Goal: Browse casually: Explore the website without a specific task or goal

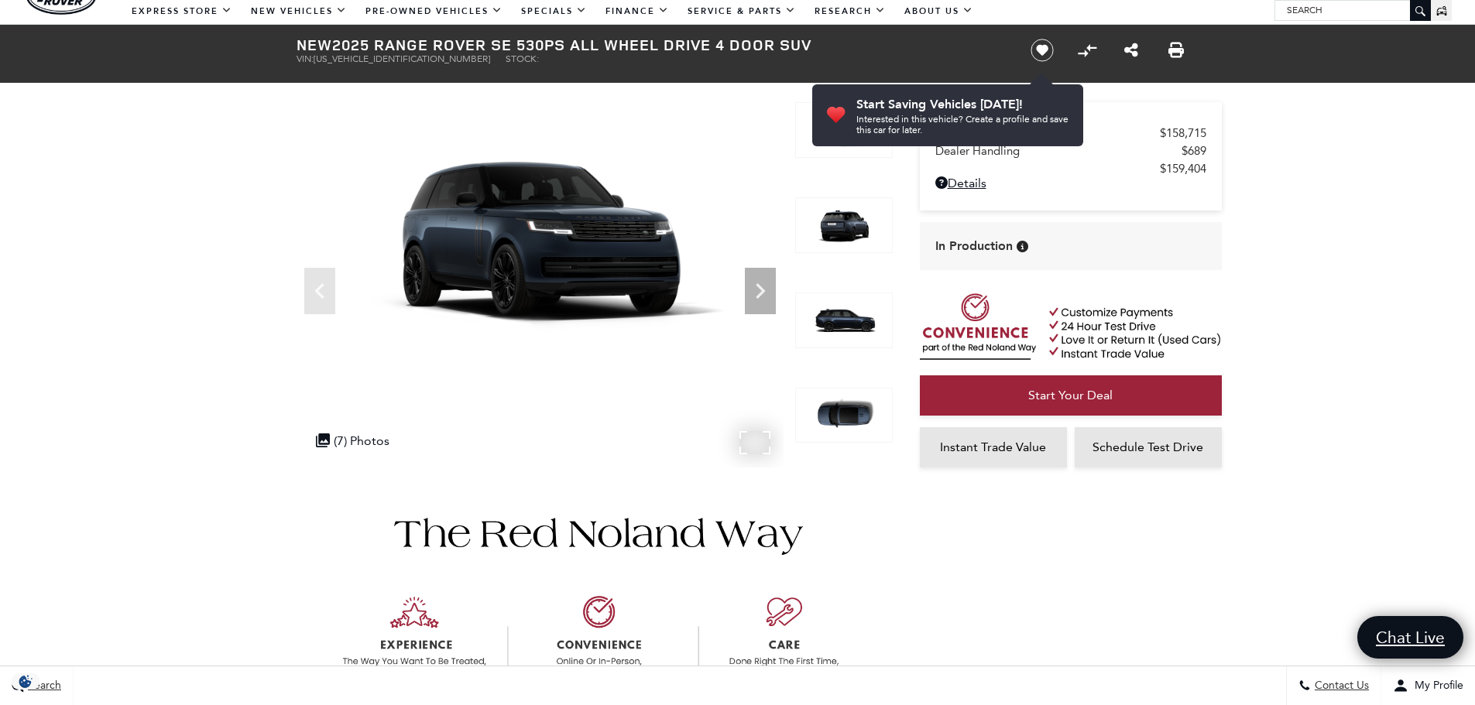
scroll to position [77, 0]
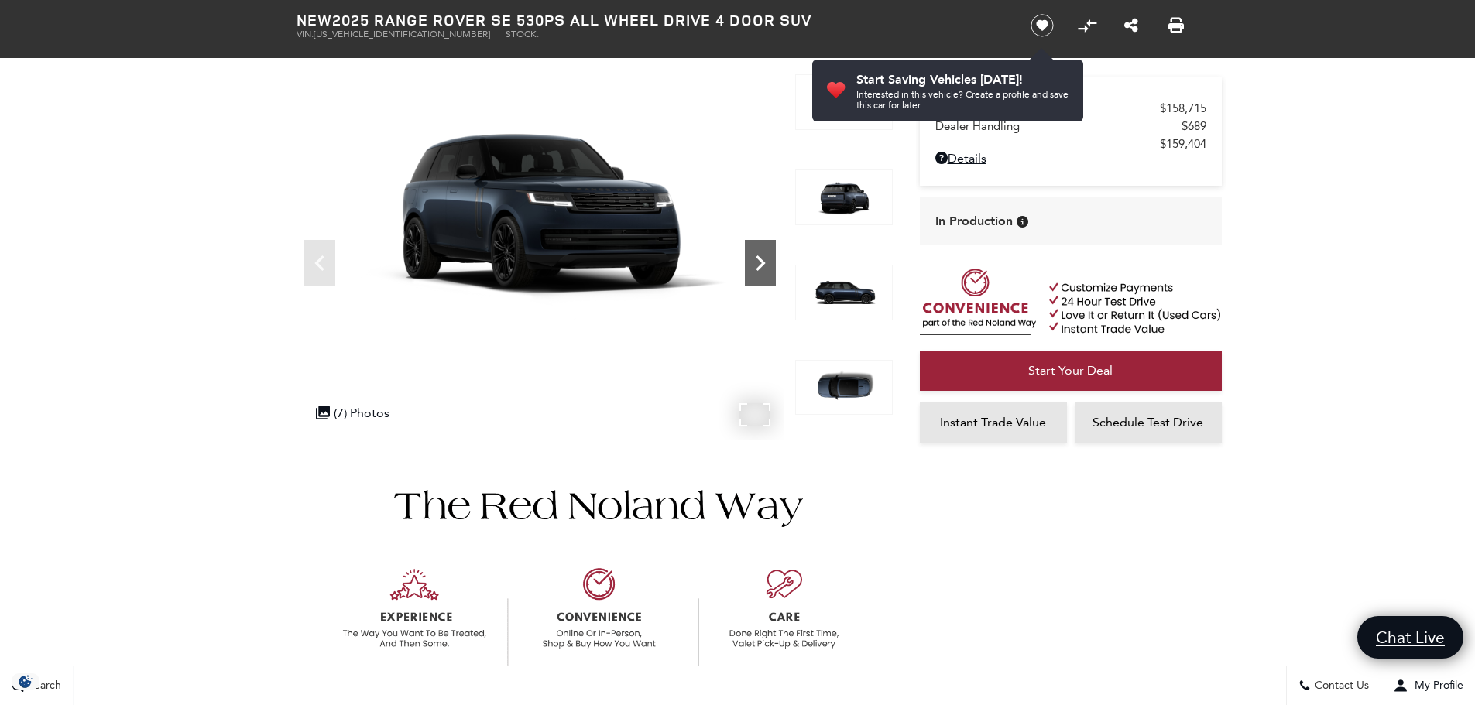
click at [759, 270] on icon "Next" at bounding box center [760, 263] width 31 height 31
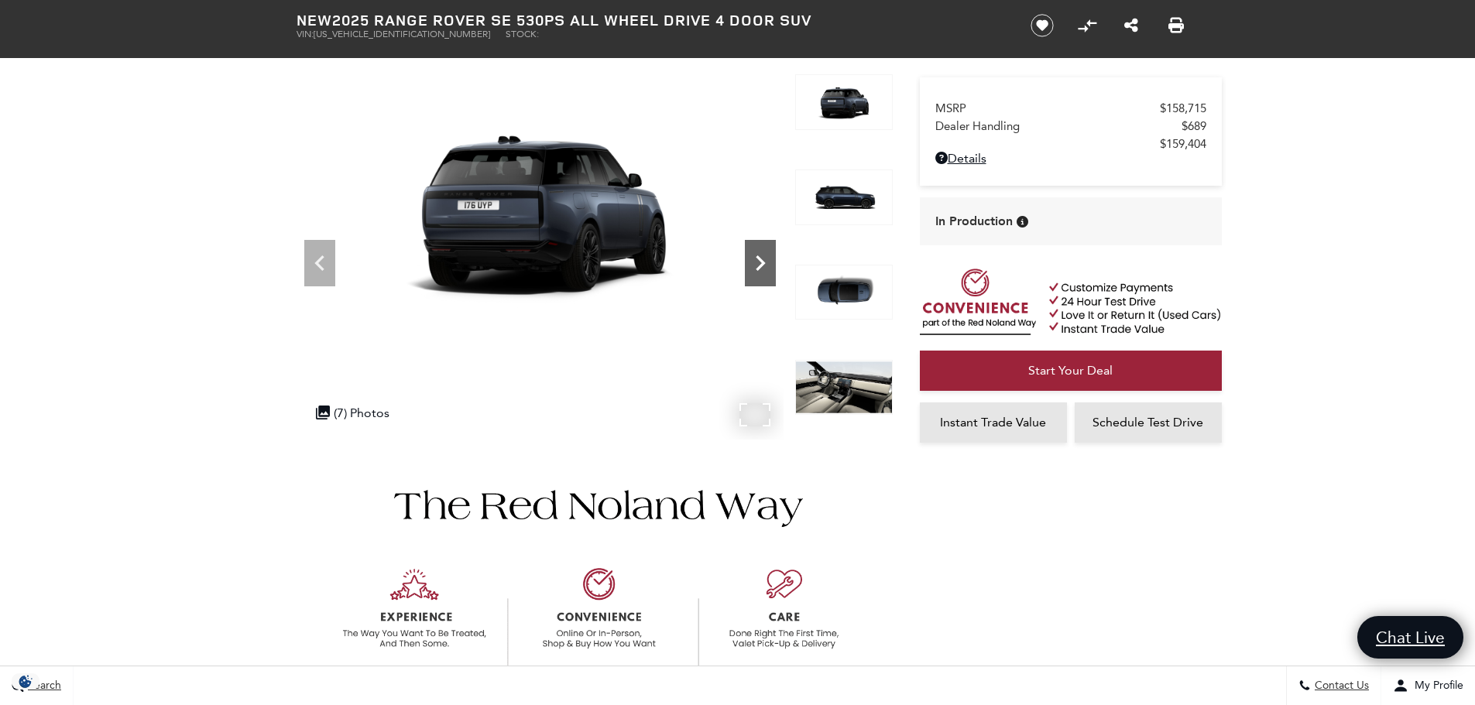
click at [759, 270] on icon "Next" at bounding box center [760, 263] width 31 height 31
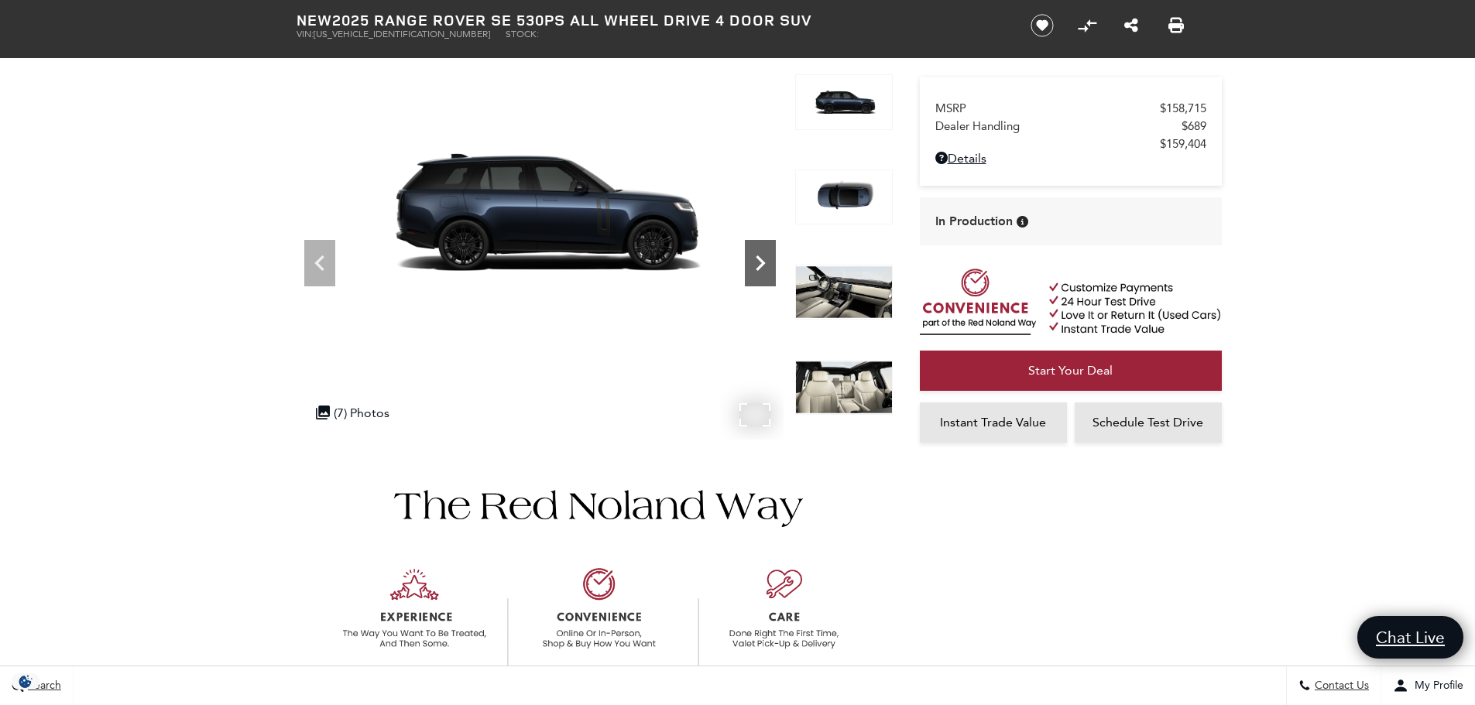
click at [759, 270] on icon "Next" at bounding box center [760, 263] width 31 height 31
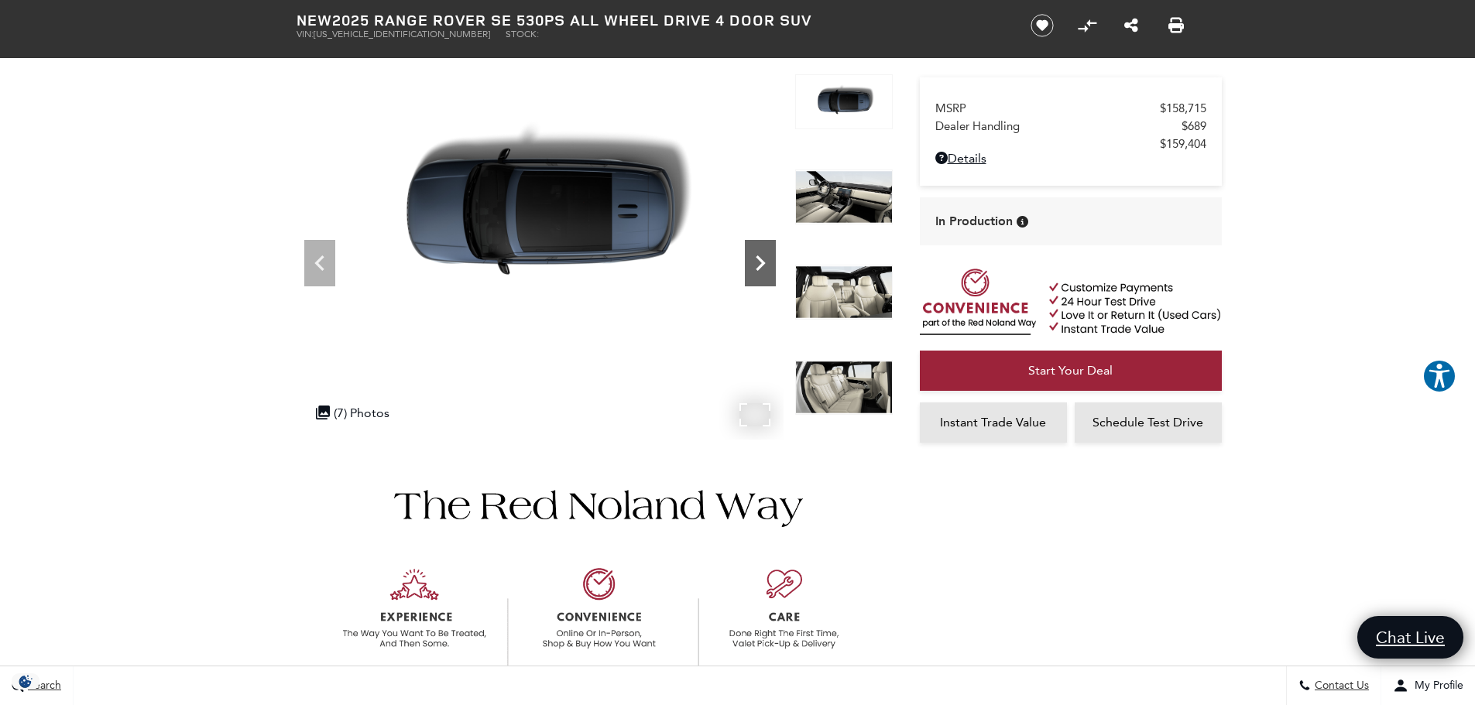
click at [759, 270] on icon "Next" at bounding box center [760, 263] width 31 height 31
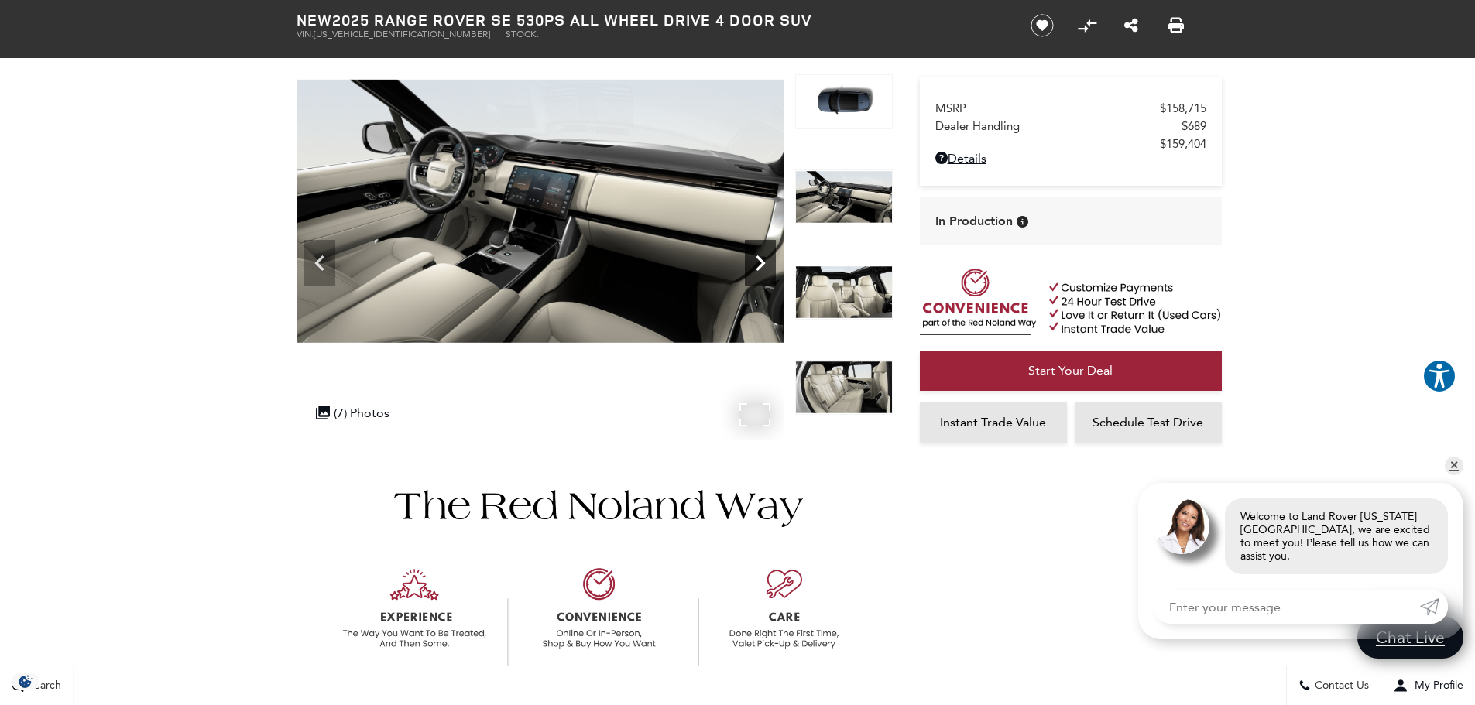
click at [759, 270] on icon "Next" at bounding box center [760, 263] width 31 height 31
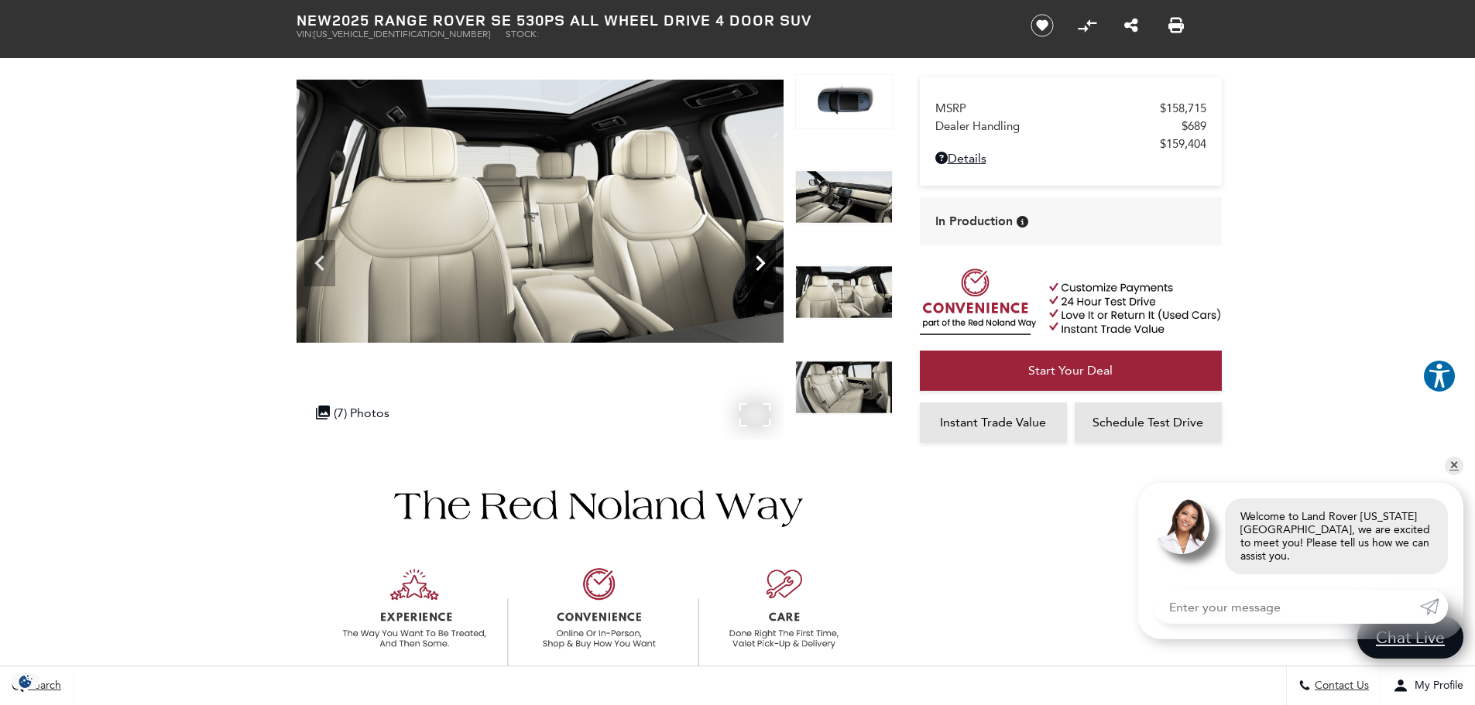
click at [759, 270] on icon "Next" at bounding box center [760, 263] width 31 height 31
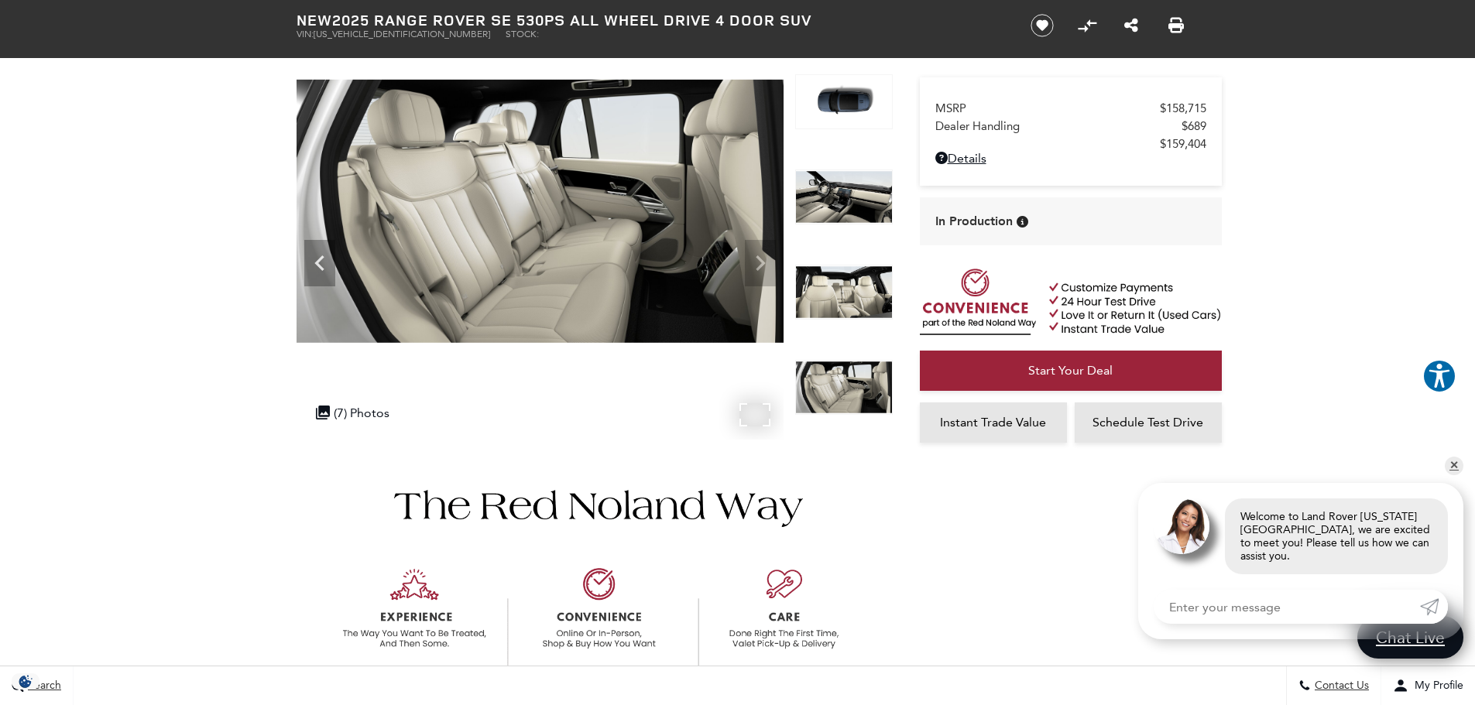
click at [759, 270] on img at bounding box center [540, 211] width 487 height 274
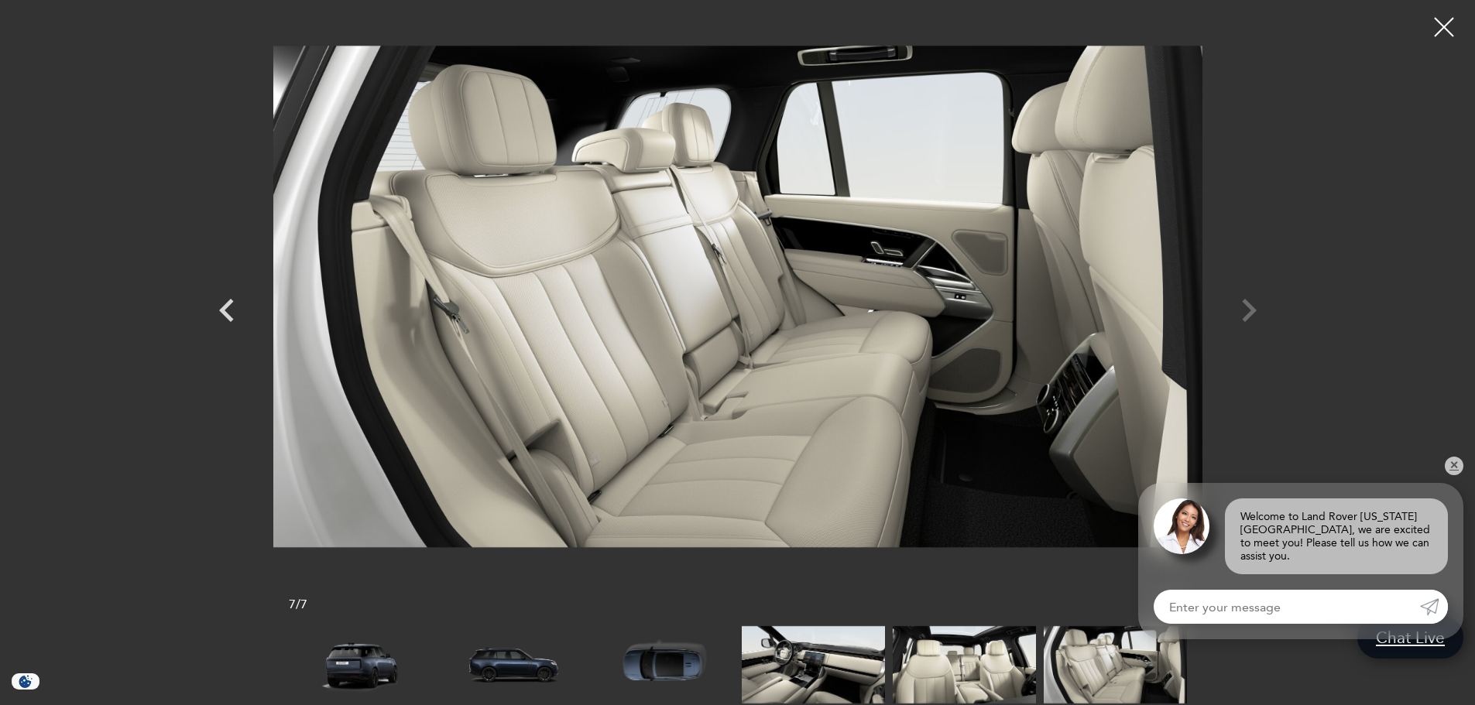
click at [1256, 304] on div at bounding box center [738, 297] width 1084 height 570
click at [1244, 306] on div at bounding box center [738, 297] width 1084 height 570
click at [225, 315] on icon "Previous" at bounding box center [226, 310] width 15 height 23
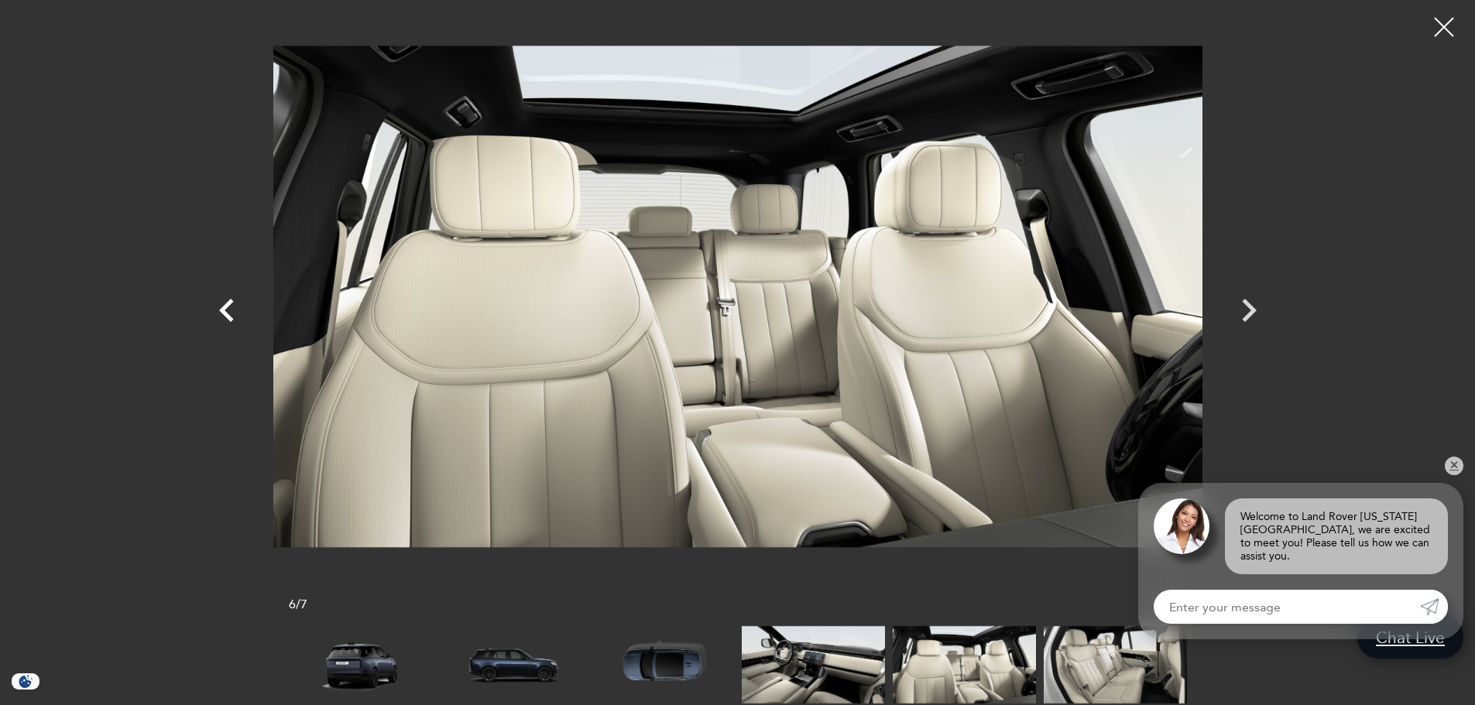
click at [225, 315] on icon "Previous" at bounding box center [226, 310] width 15 height 23
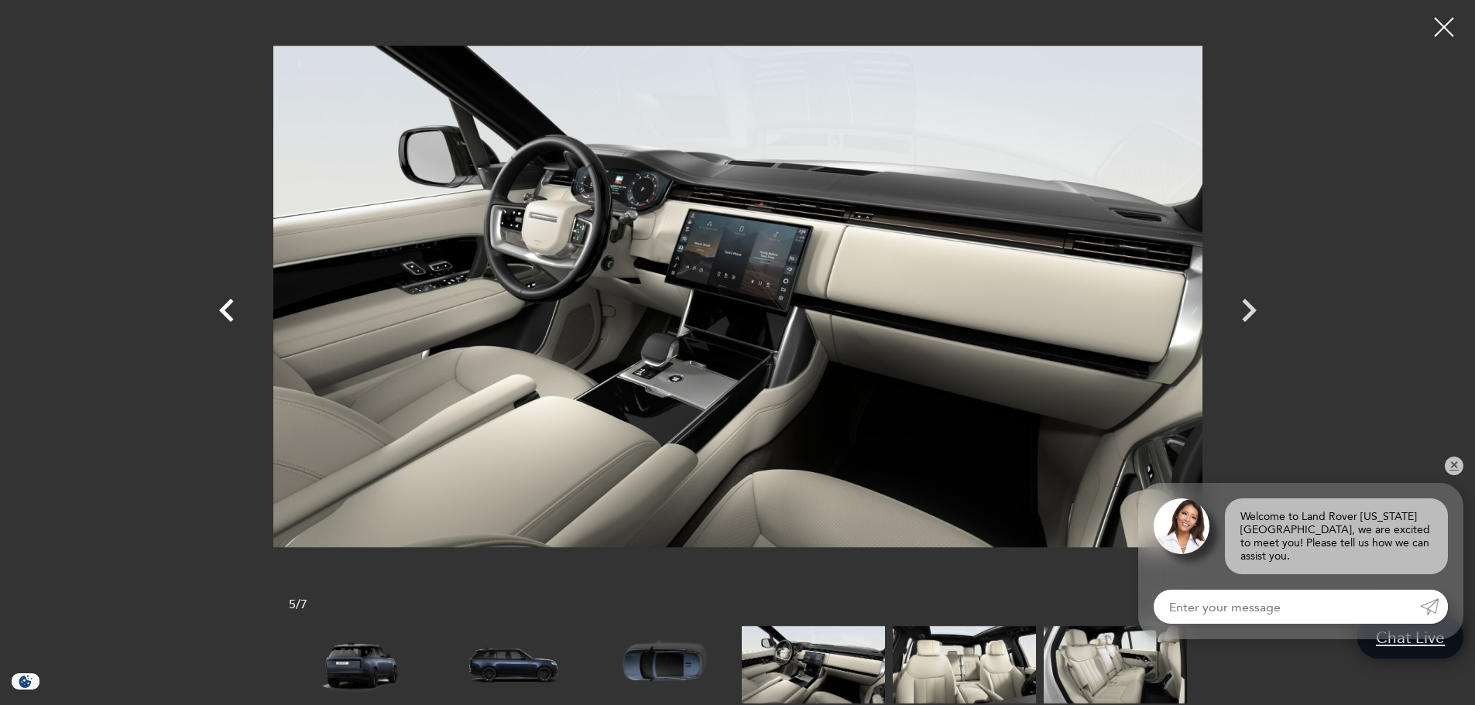
click at [225, 315] on icon "Previous" at bounding box center [226, 310] width 15 height 23
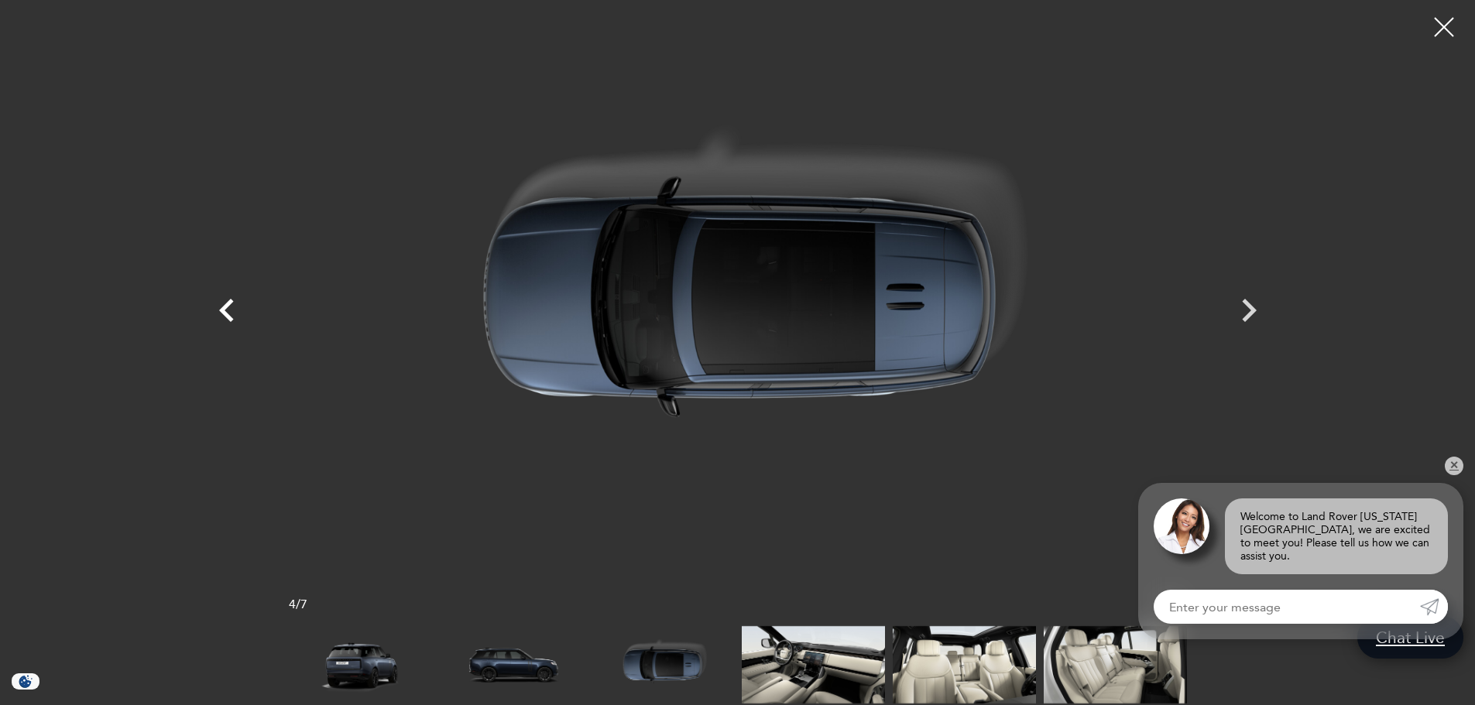
click at [225, 315] on icon "Previous" at bounding box center [226, 310] width 15 height 23
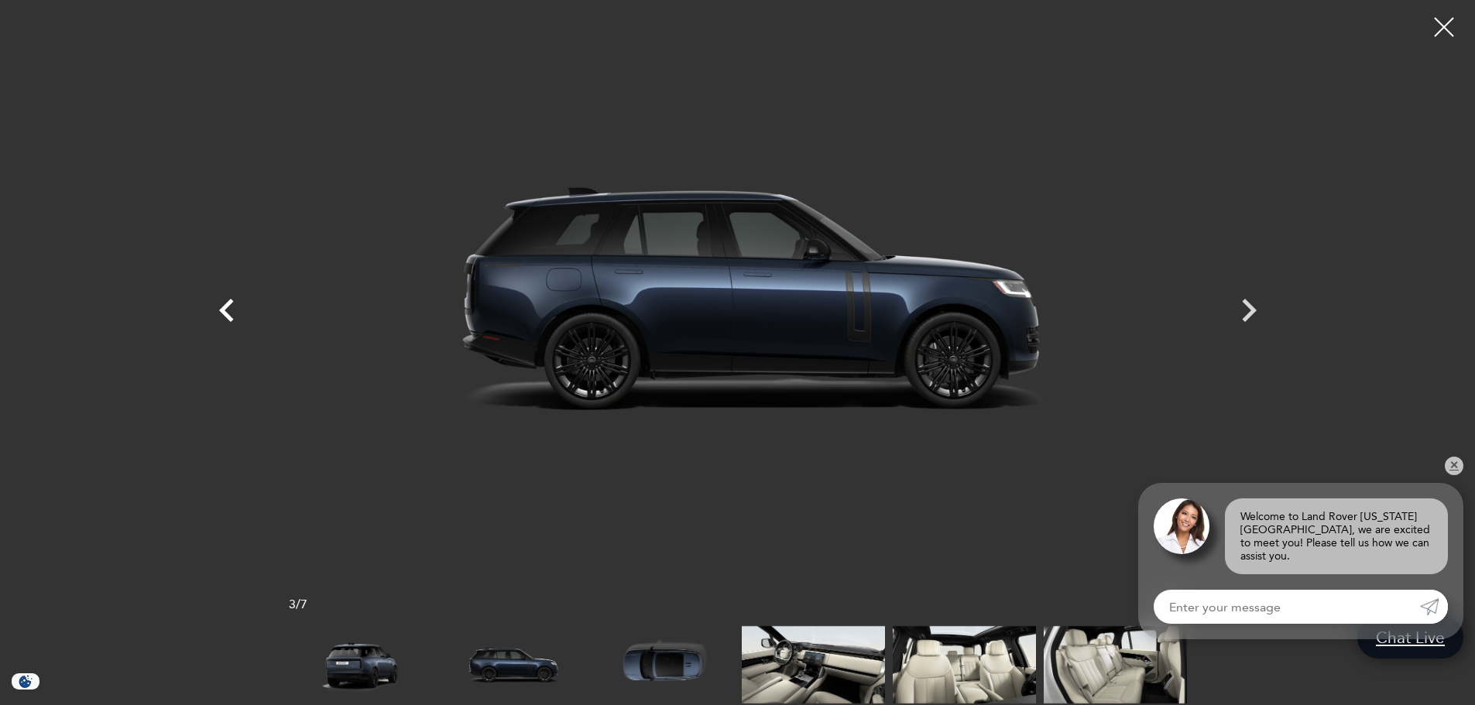
click at [218, 300] on icon "Previous" at bounding box center [227, 310] width 46 height 46
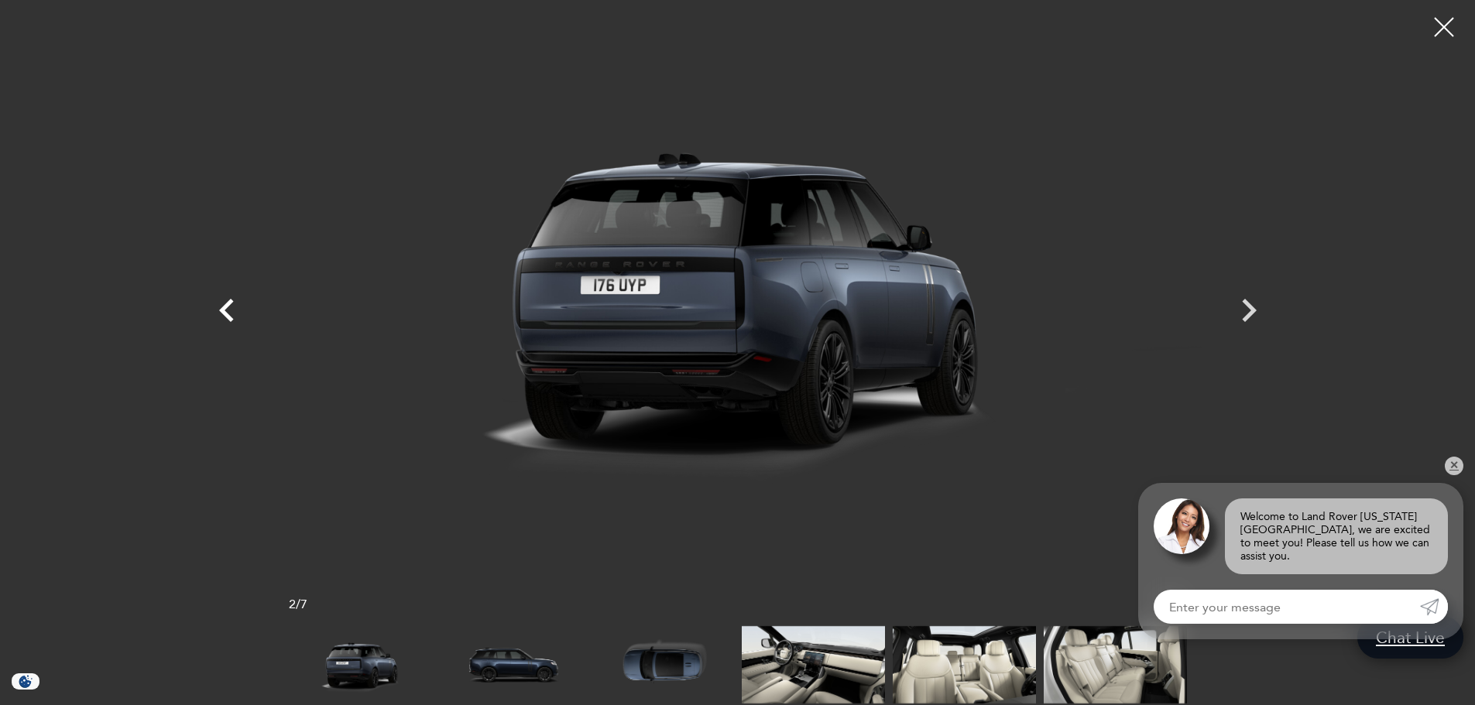
click at [218, 300] on icon "Previous" at bounding box center [227, 310] width 46 height 46
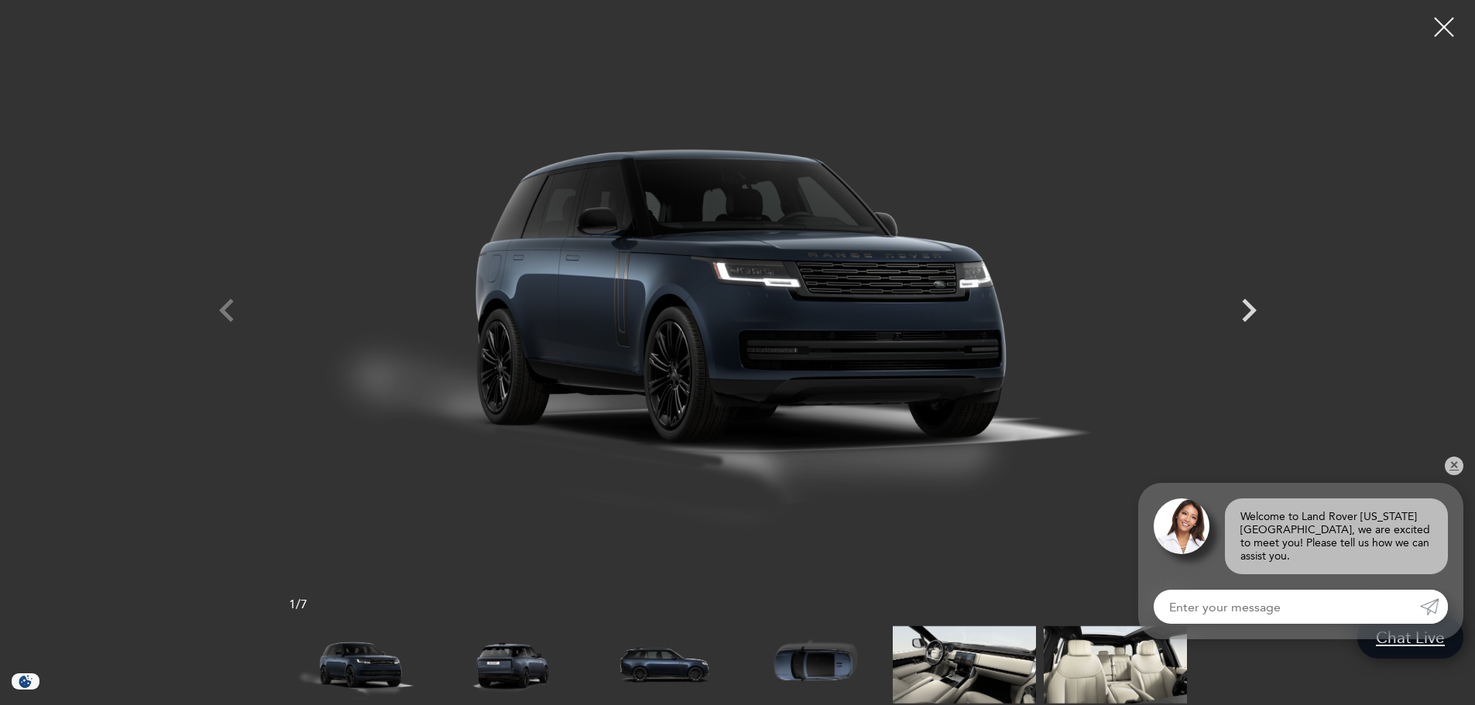
click at [218, 300] on div at bounding box center [738, 297] width 1084 height 570
click at [1433, 24] on div at bounding box center [1444, 27] width 41 height 41
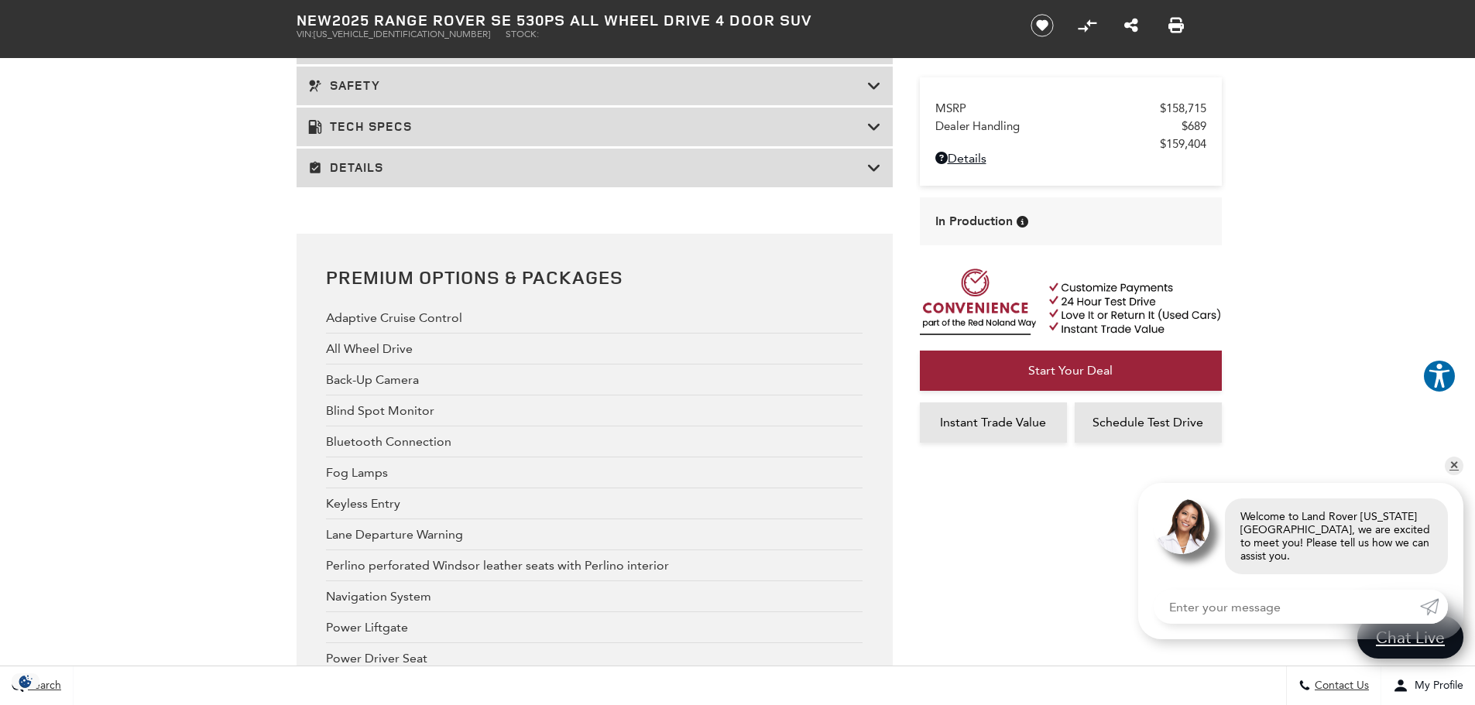
scroll to position [2478, 0]
